Goal: Communication & Community: Answer question/provide support

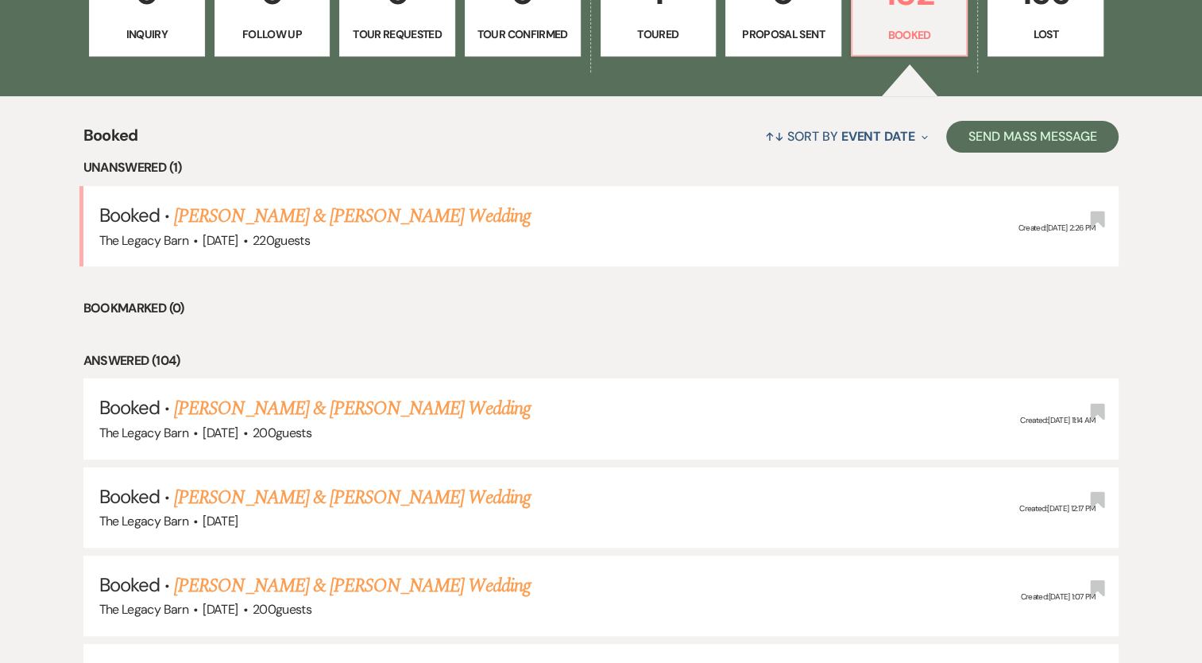
scroll to position [403, 0]
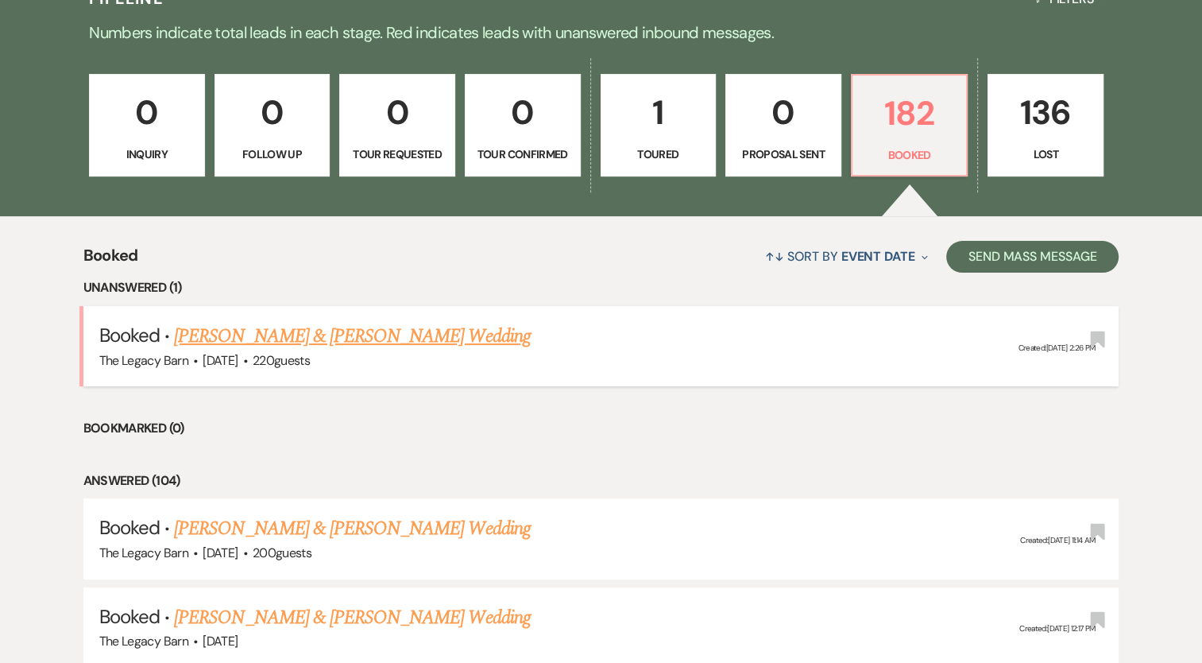
click at [407, 335] on link "[PERSON_NAME] & [PERSON_NAME] Wedding" at bounding box center [352, 336] width 356 height 29
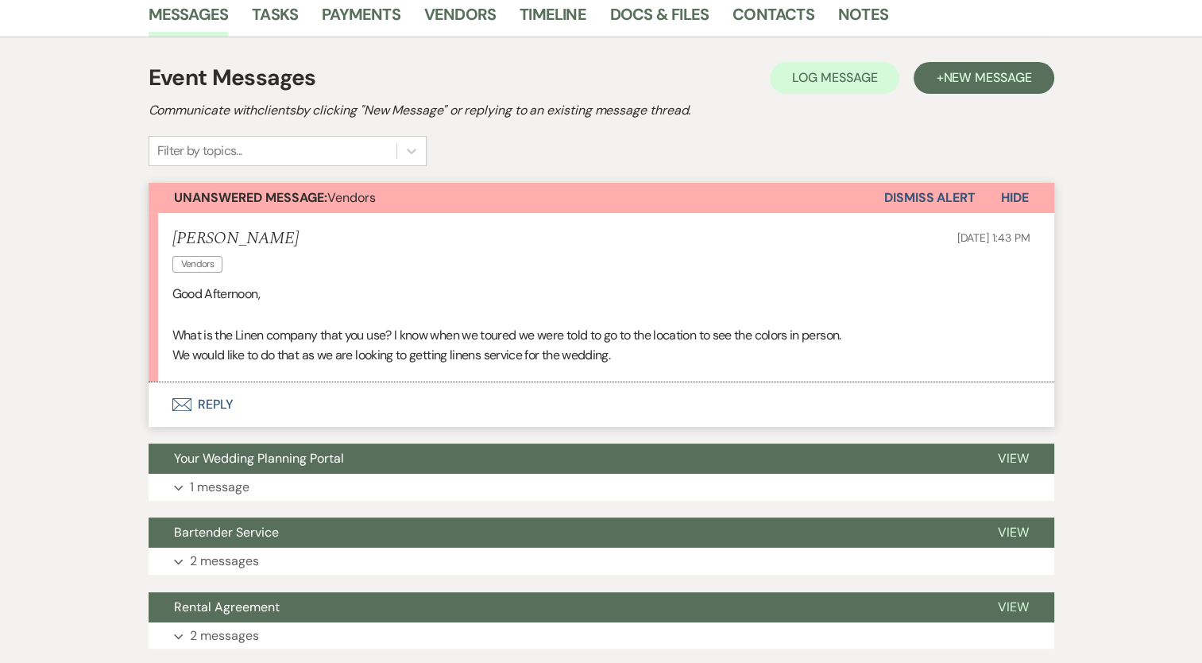
scroll to position [283, 0]
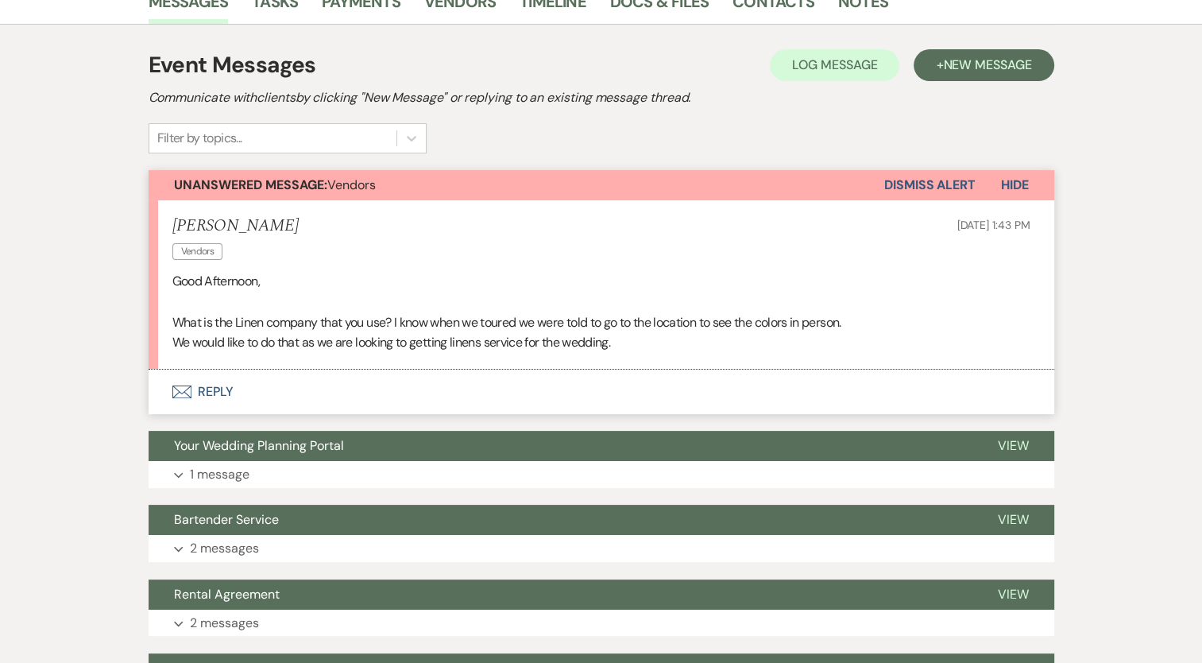
click at [187, 388] on icon "Envelope" at bounding box center [181, 391] width 19 height 13
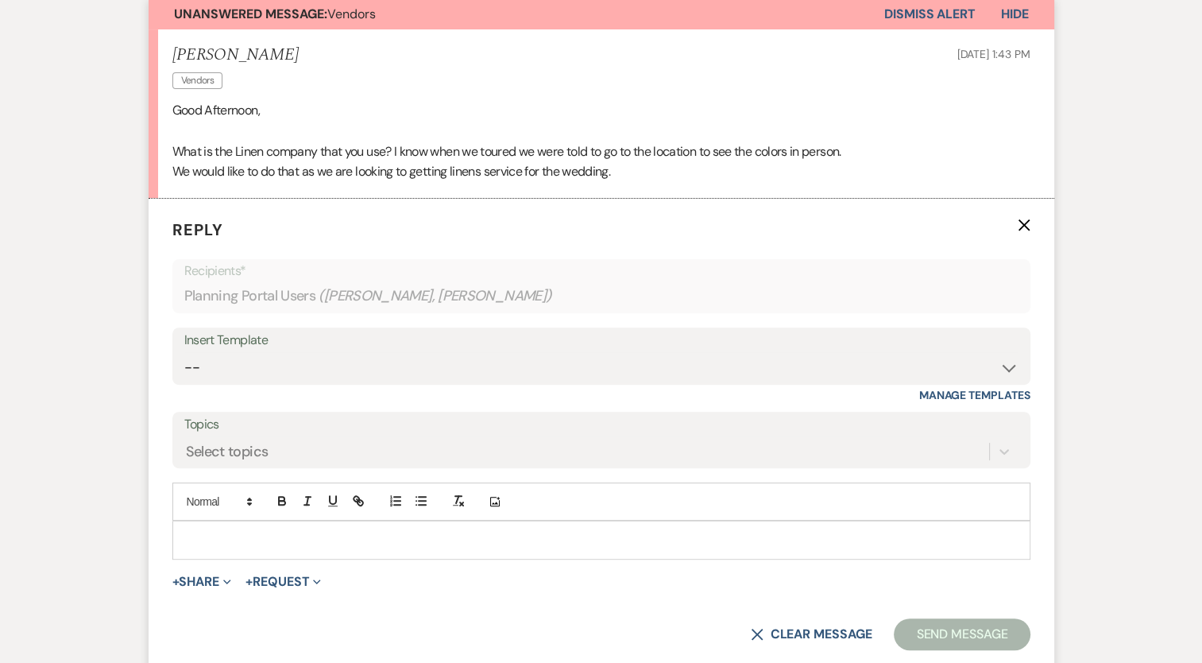
scroll to position [484, 0]
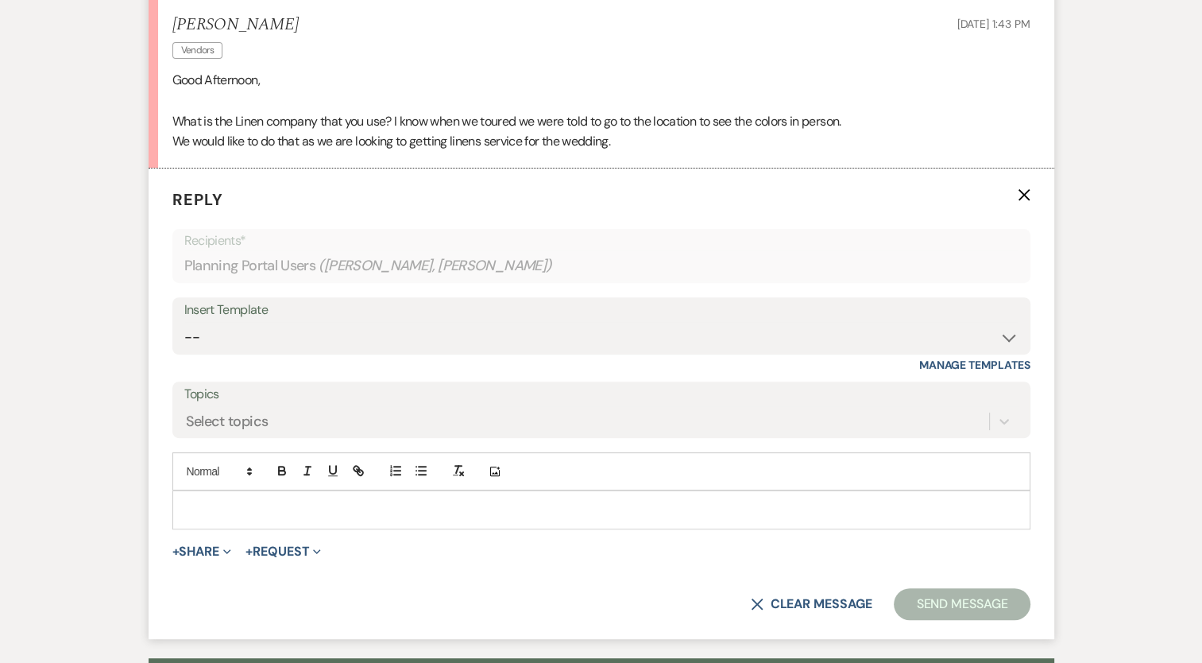
click at [206, 507] on p at bounding box center [601, 509] width 833 height 17
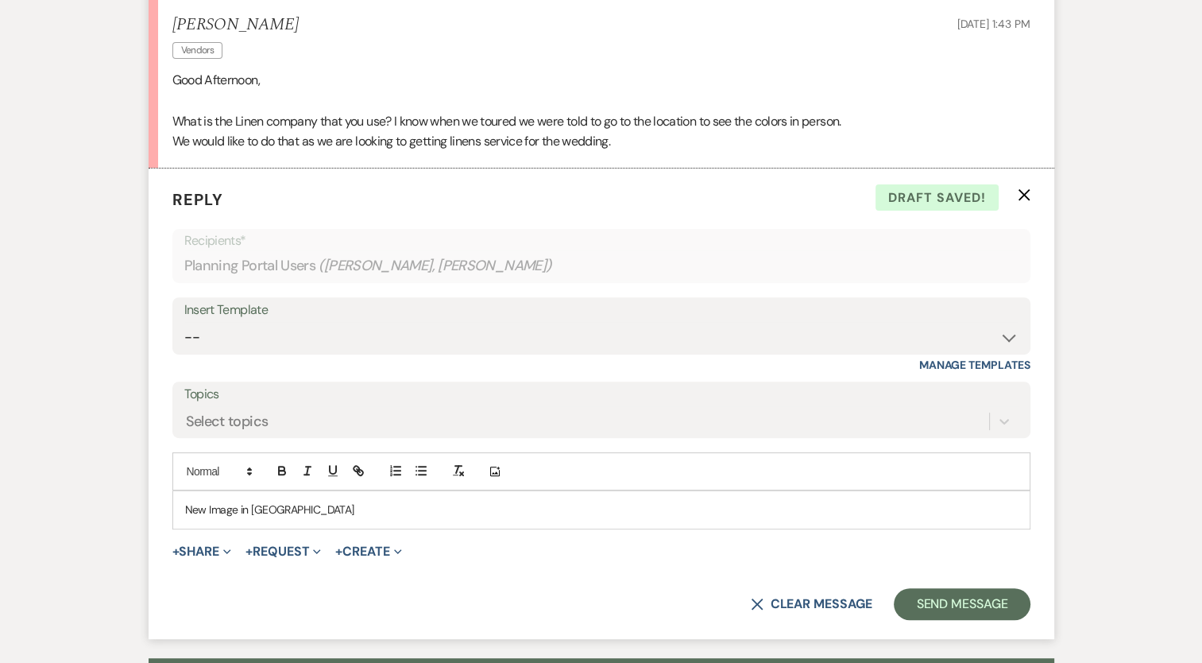
click at [480, 582] on form "Reply X Draft saved! Recipients* Planning Portal Users ( [PERSON_NAME], [PERSON…" at bounding box center [602, 403] width 906 height 470
click at [944, 599] on button "Send Message" at bounding box center [962, 604] width 136 height 32
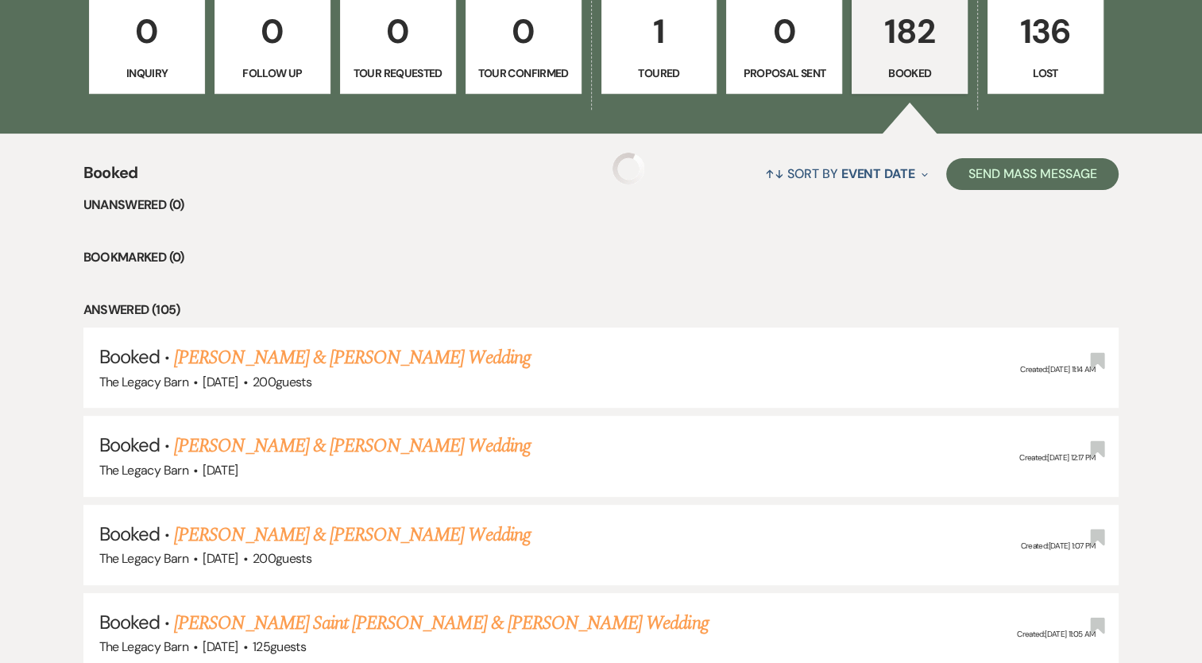
scroll to position [403, 0]
